Goal: Task Accomplishment & Management: Use online tool/utility

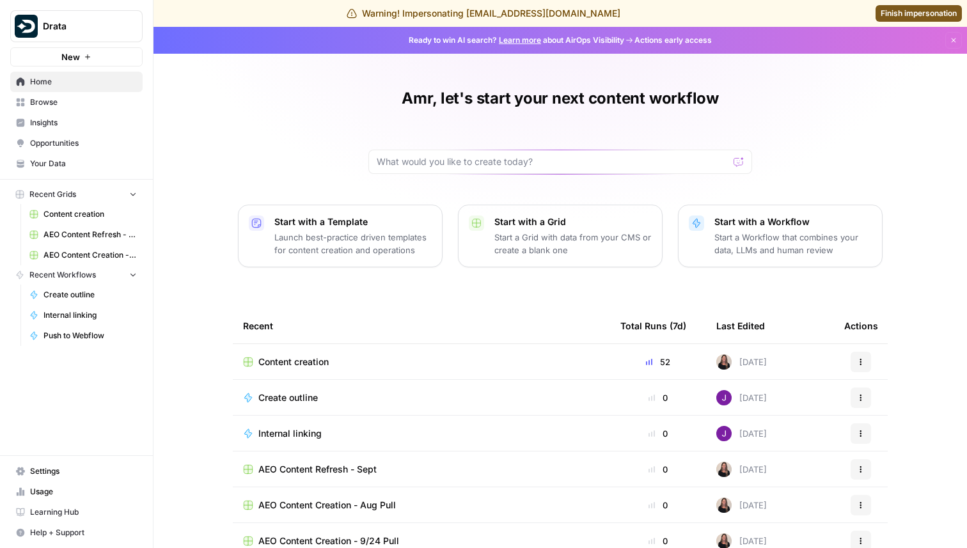
click at [89, 113] on link "Insights" at bounding box center [76, 123] width 132 height 20
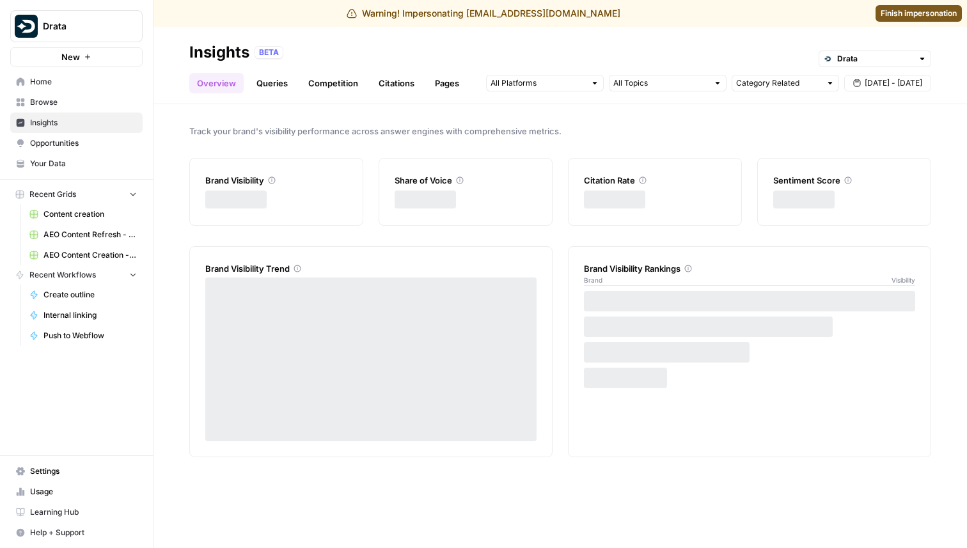
click at [89, 139] on span "Opportunities" at bounding box center [83, 143] width 107 height 12
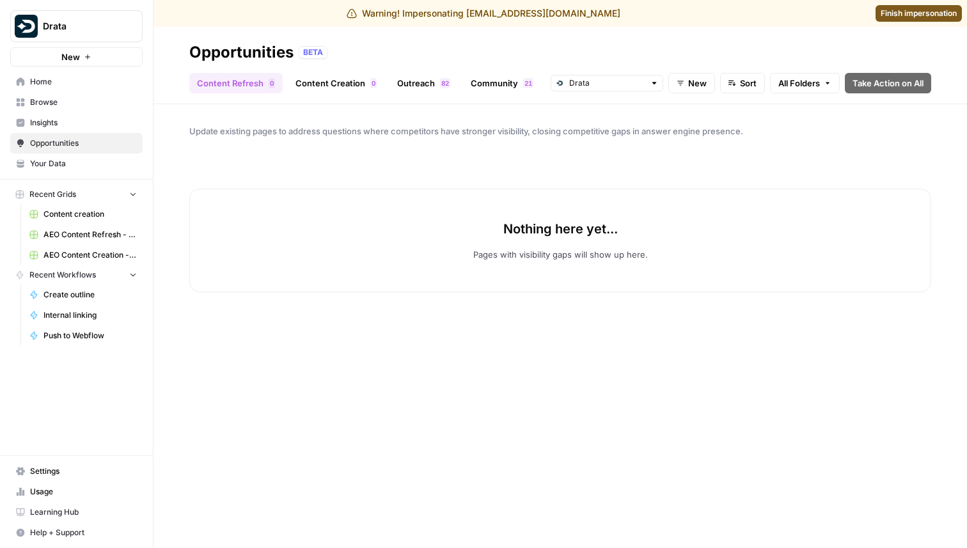
click at [699, 81] on span "New" at bounding box center [697, 83] width 19 height 13
click at [706, 151] on span "In Progress" at bounding box center [717, 149] width 51 height 13
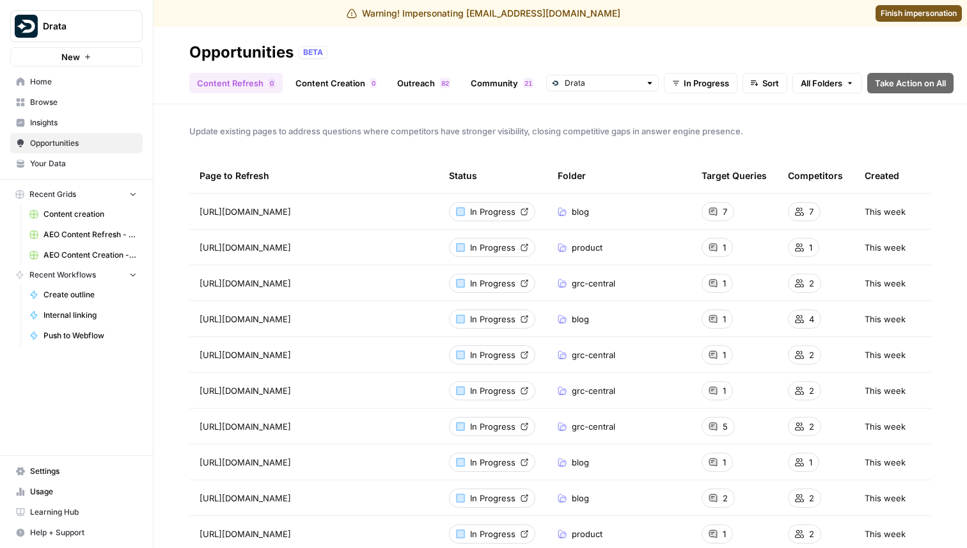
click at [521, 212] on icon at bounding box center [525, 212] width 8 height 8
click at [311, 86] on link "Content Creation 0" at bounding box center [336, 83] width 97 height 20
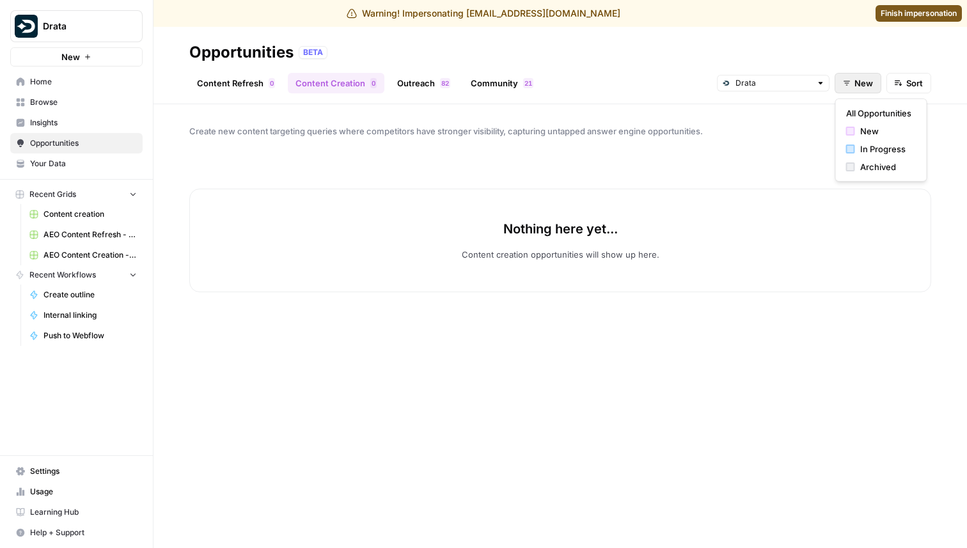
click at [839, 86] on button "New" at bounding box center [858, 83] width 47 height 20
click at [857, 145] on div "In Progress" at bounding box center [881, 149] width 70 height 13
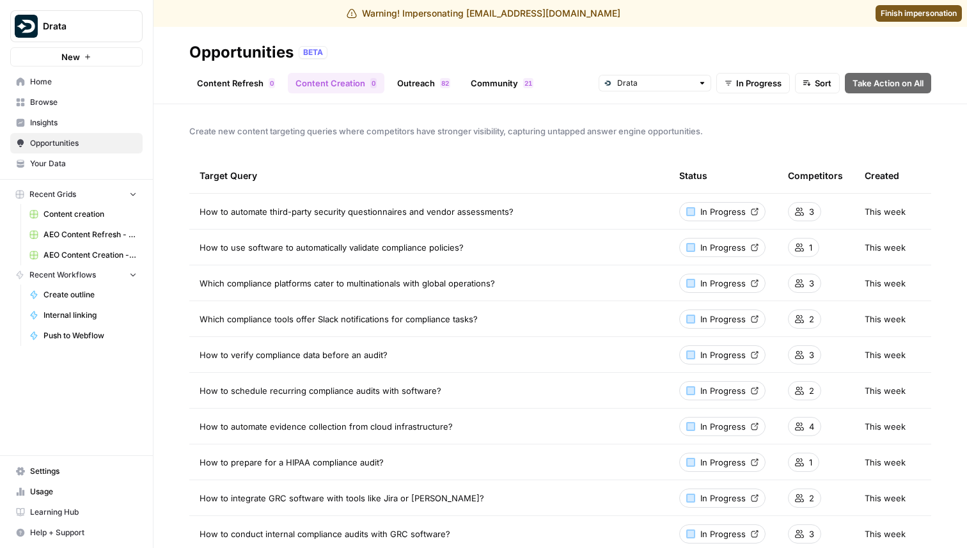
click at [726, 211] on span "In Progress" at bounding box center [722, 211] width 45 height 13
click at [629, 88] on input "text" at bounding box center [654, 83] width 75 height 13
click at [638, 130] on span "SafeBase" at bounding box center [658, 129] width 72 height 13
type input "SafeBase"
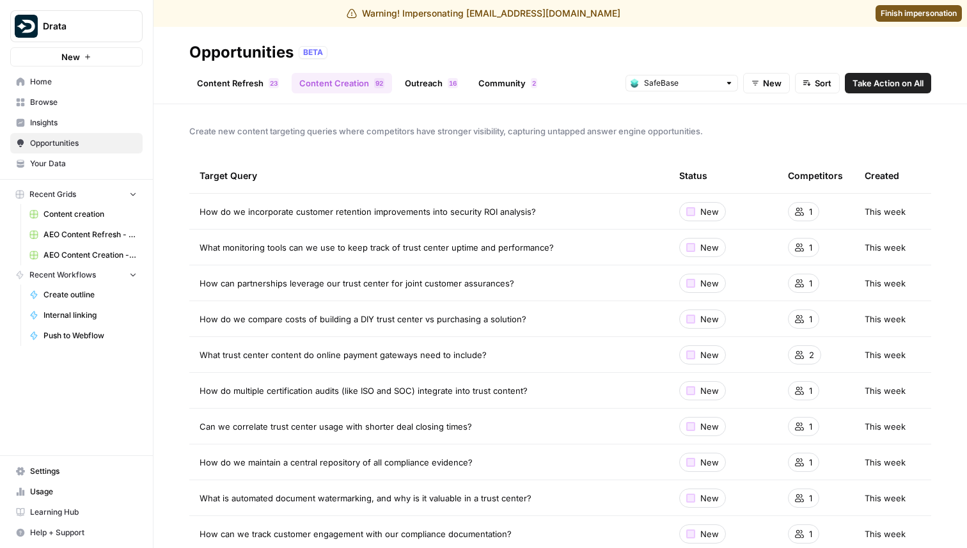
click at [770, 87] on span "New" at bounding box center [772, 83] width 19 height 13
click at [772, 150] on span "In Progress" at bounding box center [792, 149] width 51 height 13
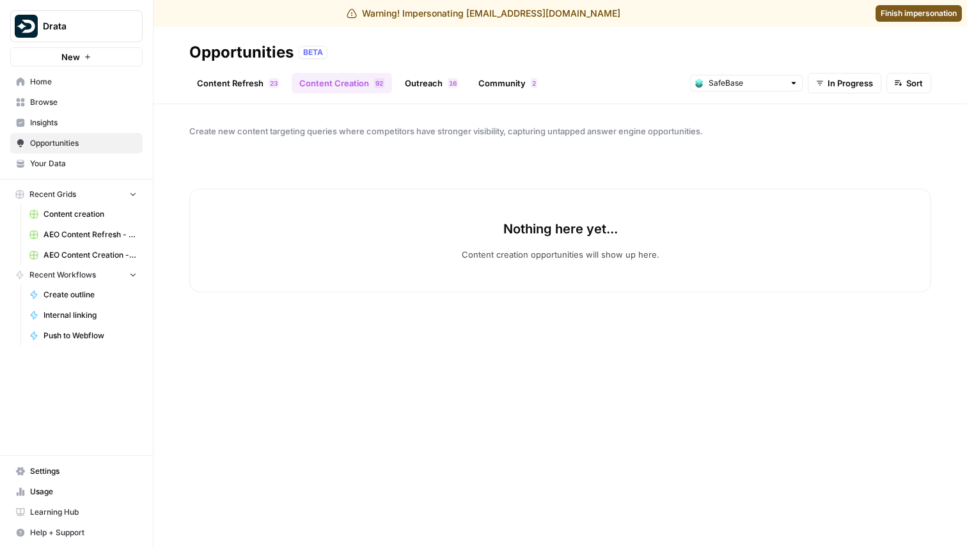
click at [77, 31] on span "Drata" at bounding box center [81, 26] width 77 height 13
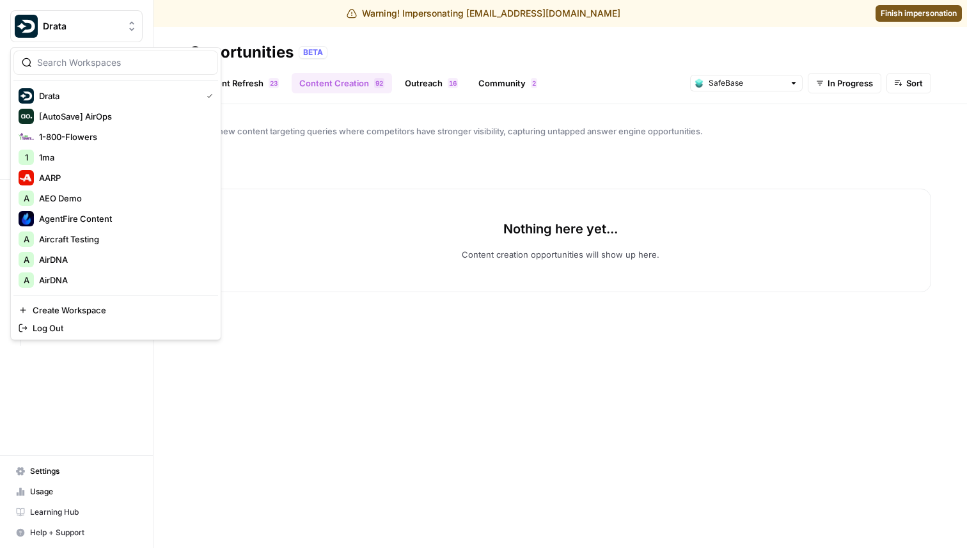
type input "assemblyai"
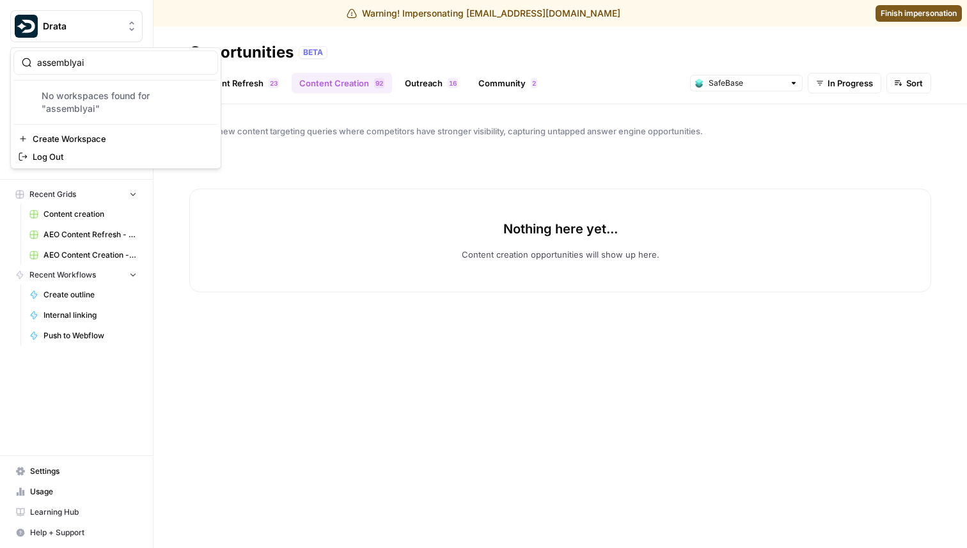
click at [388, 224] on div "Nothing here yet... Content creation opportunities will show up here." at bounding box center [560, 241] width 742 height 104
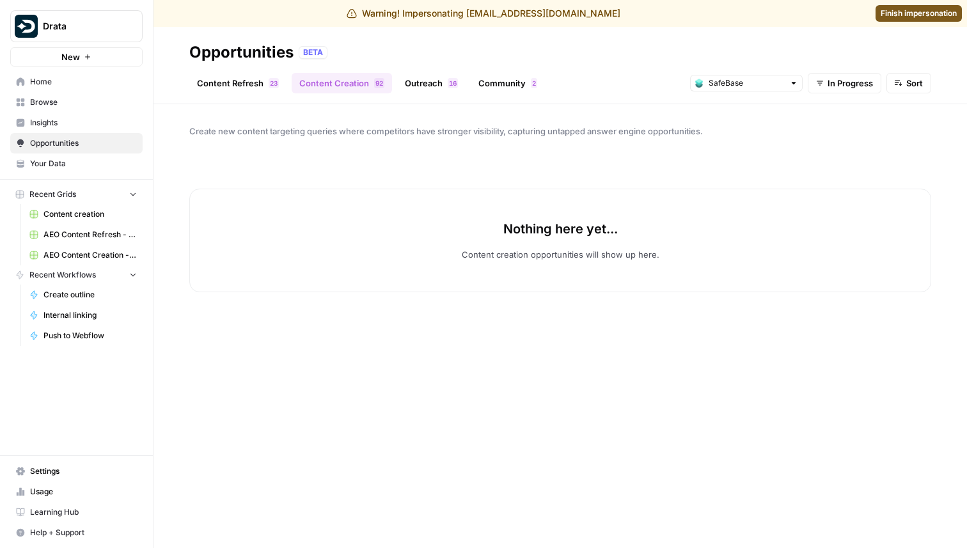
click at [888, 14] on span "Finish impersonation" at bounding box center [919, 14] width 76 height 12
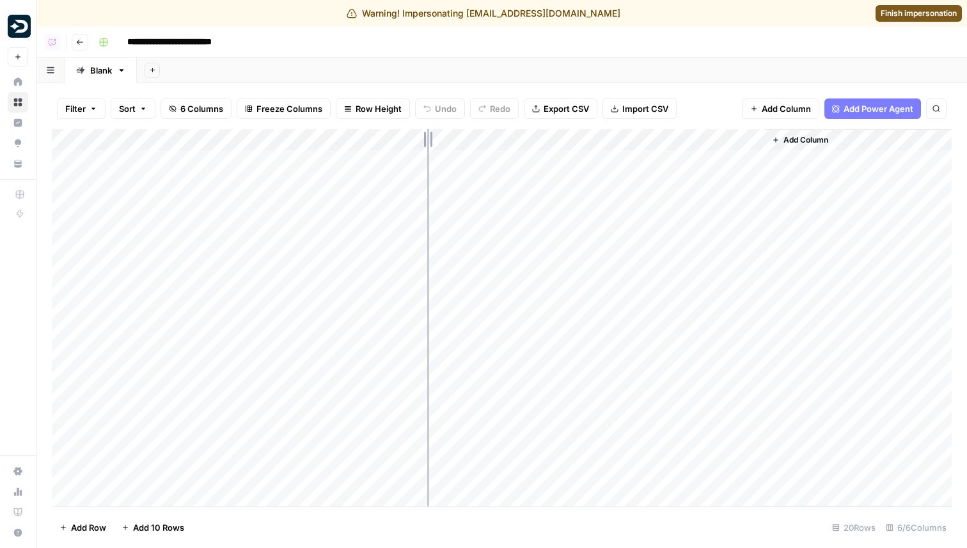
drag, startPoint x: 419, startPoint y: 137, endPoint x: 544, endPoint y: 157, distance: 126.9
click at [544, 157] on div "Add Column" at bounding box center [502, 317] width 900 height 377
click at [567, 143] on div "Add Column" at bounding box center [502, 317] width 900 height 377
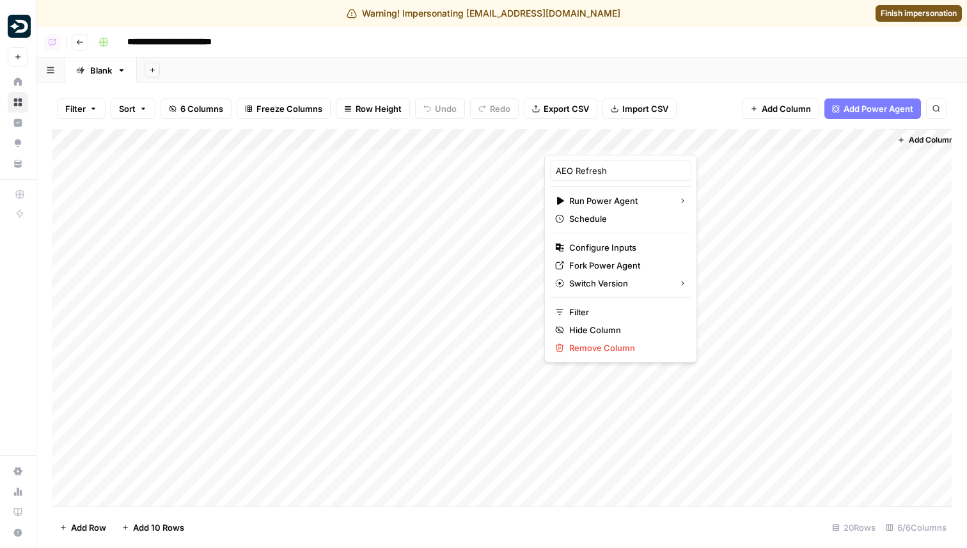
click at [567, 143] on div at bounding box center [602, 142] width 116 height 26
click at [513, 123] on div "Filter Sort 6 Columns Freeze Columns Row Height Undo Redo Export CSV Import CSV…" at bounding box center [502, 108] width 900 height 41
